Goal: Task Accomplishment & Management: Use online tool/utility

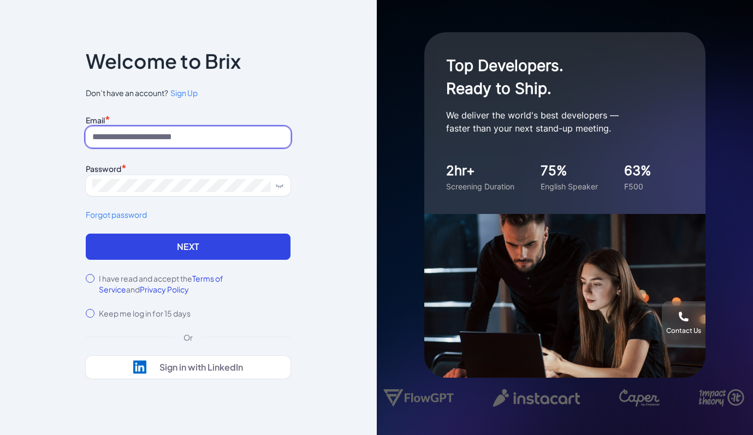
click at [216, 145] on input at bounding box center [188, 137] width 205 height 21
type input "**********"
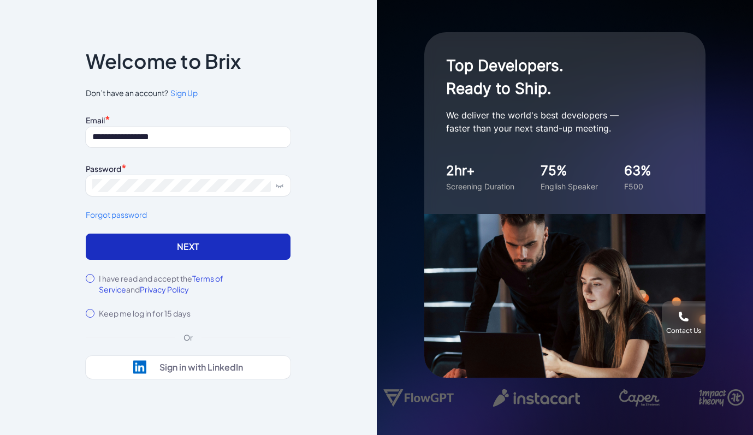
click at [144, 249] on button "Next" at bounding box center [188, 247] width 205 height 26
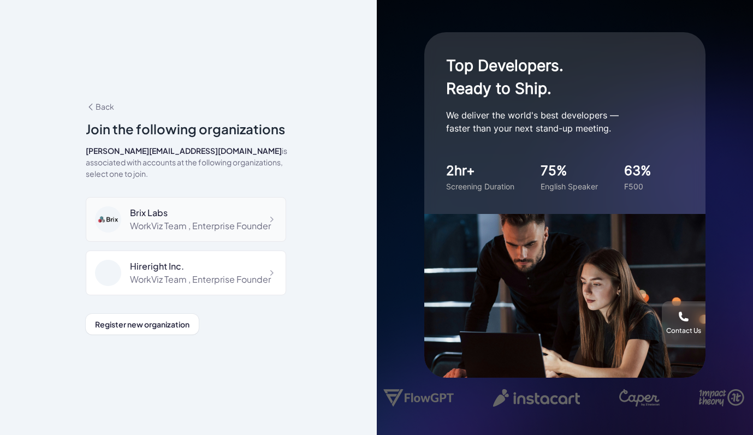
click at [159, 213] on div "Brix Labs WorkViz Team , Enterprise Founder" at bounding box center [200, 220] width 141 height 26
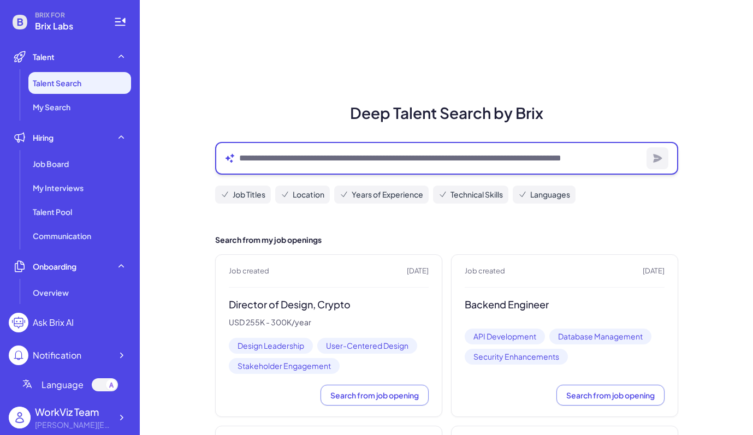
click at [289, 159] on textarea at bounding box center [440, 158] width 403 height 13
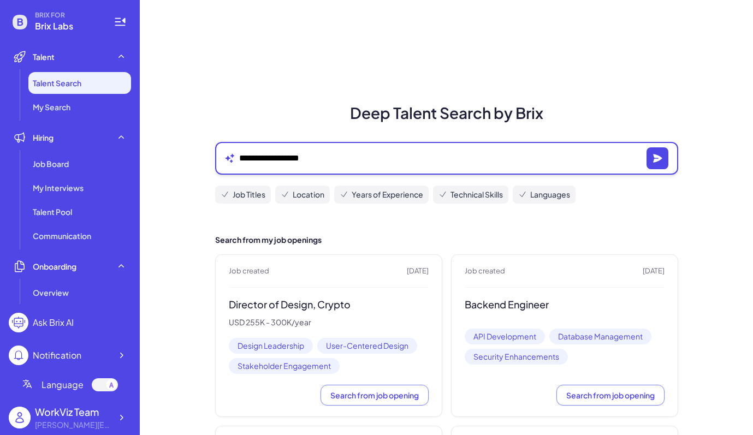
type textarea "**********"
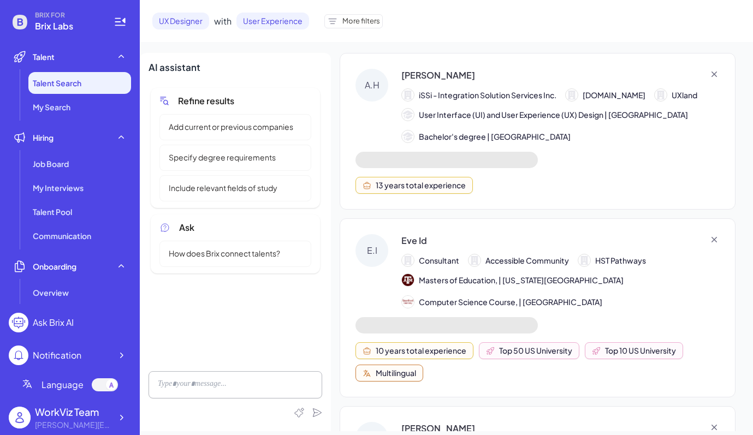
click at [267, 132] on span "Add current or previous companies" at bounding box center [231, 126] width 138 height 11
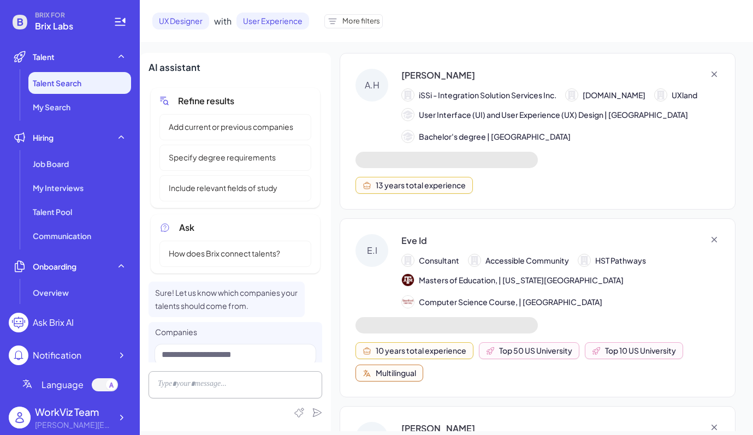
scroll to position [33, 0]
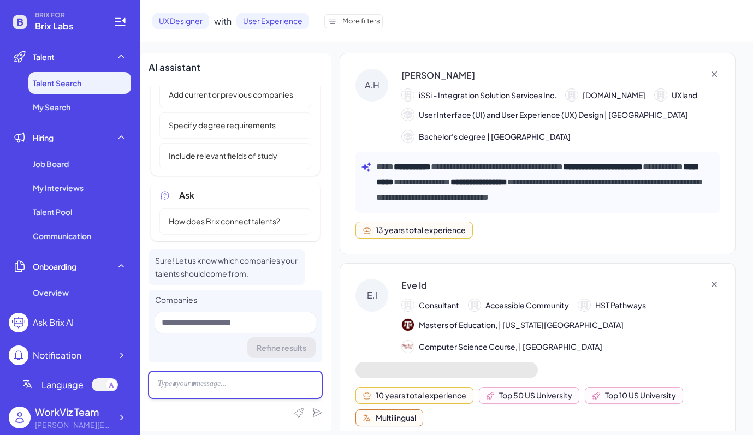
click at [210, 385] on div at bounding box center [236, 385] width 174 height 27
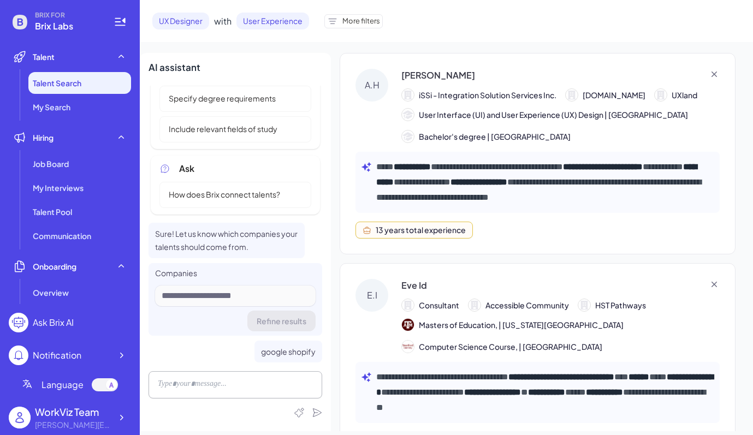
scroll to position [81, 0]
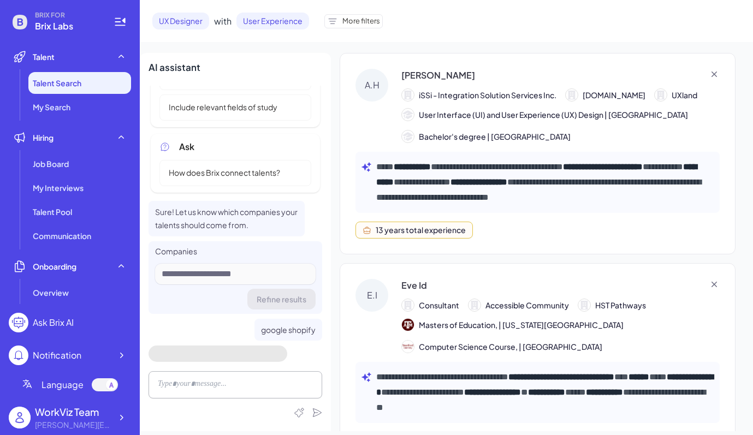
click at [364, 14] on div "More filters" at bounding box center [354, 21] width 58 height 14
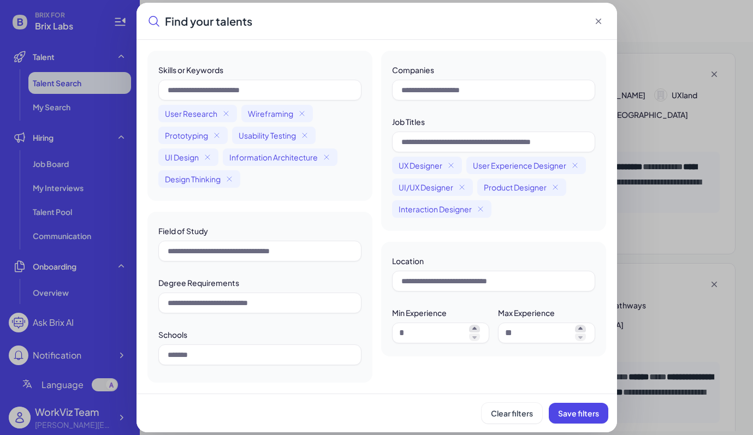
click at [599, 17] on icon at bounding box center [598, 21] width 11 height 11
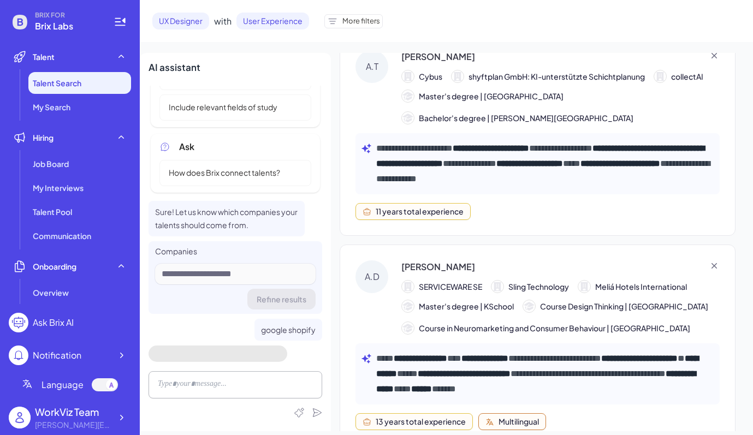
scroll to position [0, 0]
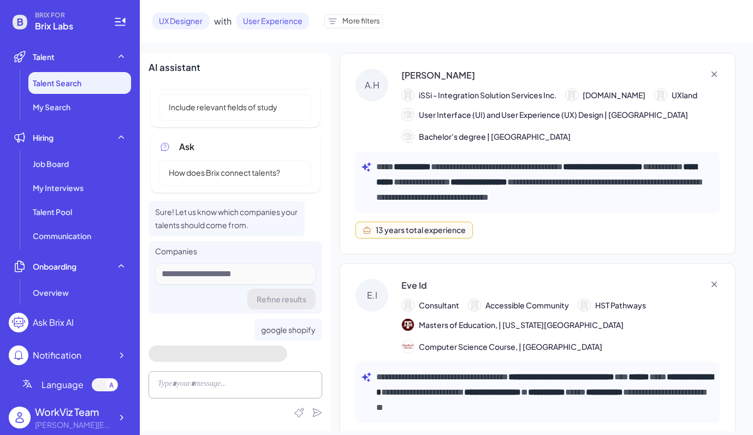
click at [211, 385] on div at bounding box center [236, 385] width 174 height 27
click at [208, 380] on div at bounding box center [236, 385] width 174 height 27
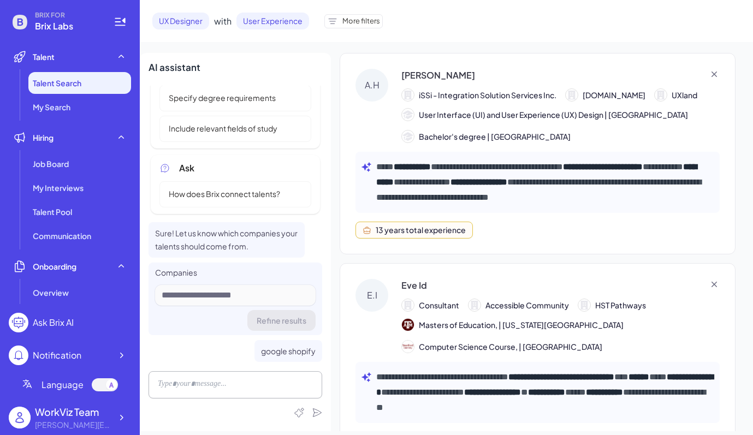
scroll to position [60, 0]
click at [229, 385] on div at bounding box center [236, 385] width 174 height 27
click at [280, 353] on span "google shopify" at bounding box center [288, 351] width 55 height 10
click at [526, 78] on div "[PERSON_NAME]" at bounding box center [561, 75] width 319 height 13
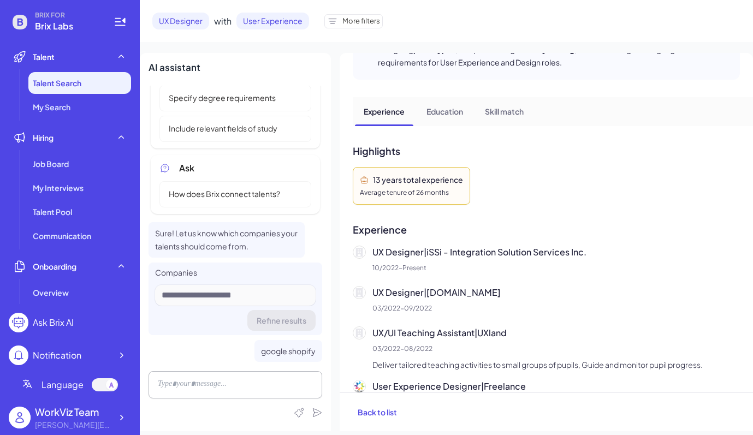
scroll to position [0, 0]
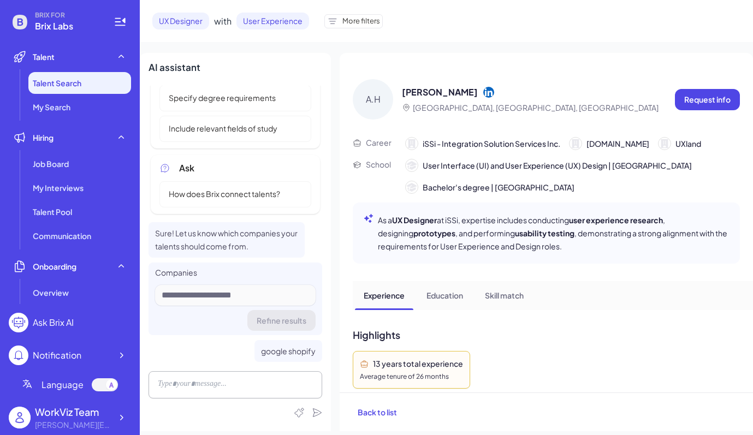
click at [271, 355] on span "google shopify" at bounding box center [288, 351] width 55 height 10
click at [221, 387] on div at bounding box center [236, 385] width 174 height 27
click at [272, 300] on div at bounding box center [235, 295] width 161 height 21
click at [273, 321] on div "Refine results" at bounding box center [235, 320] width 161 height 21
click at [228, 391] on div at bounding box center [236, 385] width 174 height 27
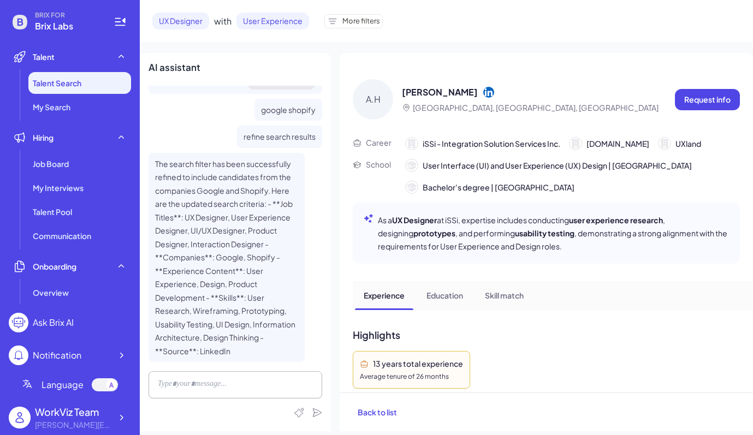
scroll to position [306, 0]
